Goal: Book appointment/travel/reservation

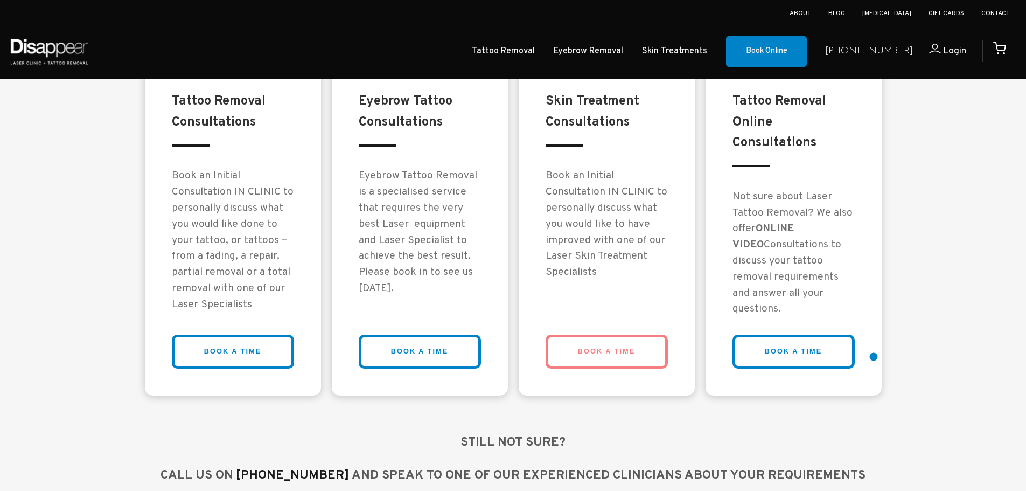
scroll to position [862, 0]
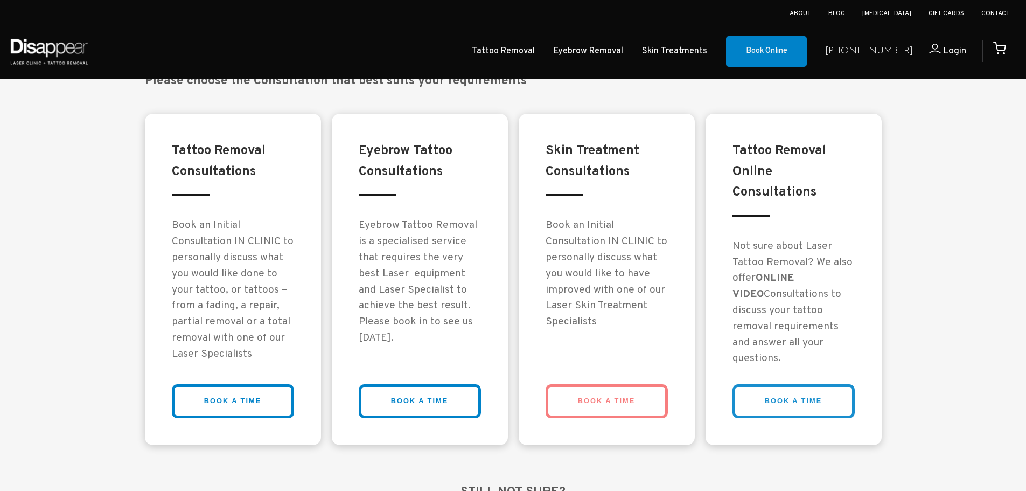
click at [796, 400] on link "BOOK A TIME" at bounding box center [793, 401] width 122 height 34
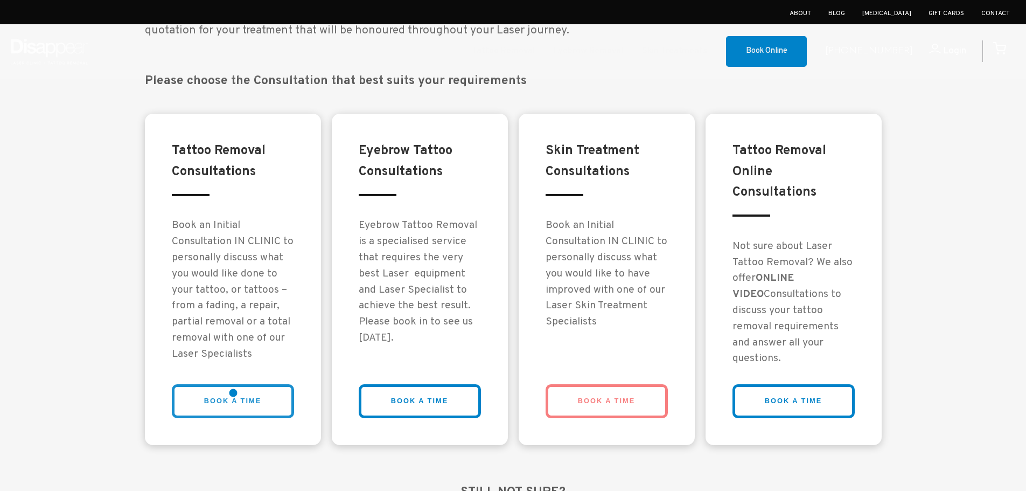
click at [233, 393] on link "BOOK A TIME" at bounding box center [233, 401] width 122 height 34
